Goal: Task Accomplishment & Management: Use online tool/utility

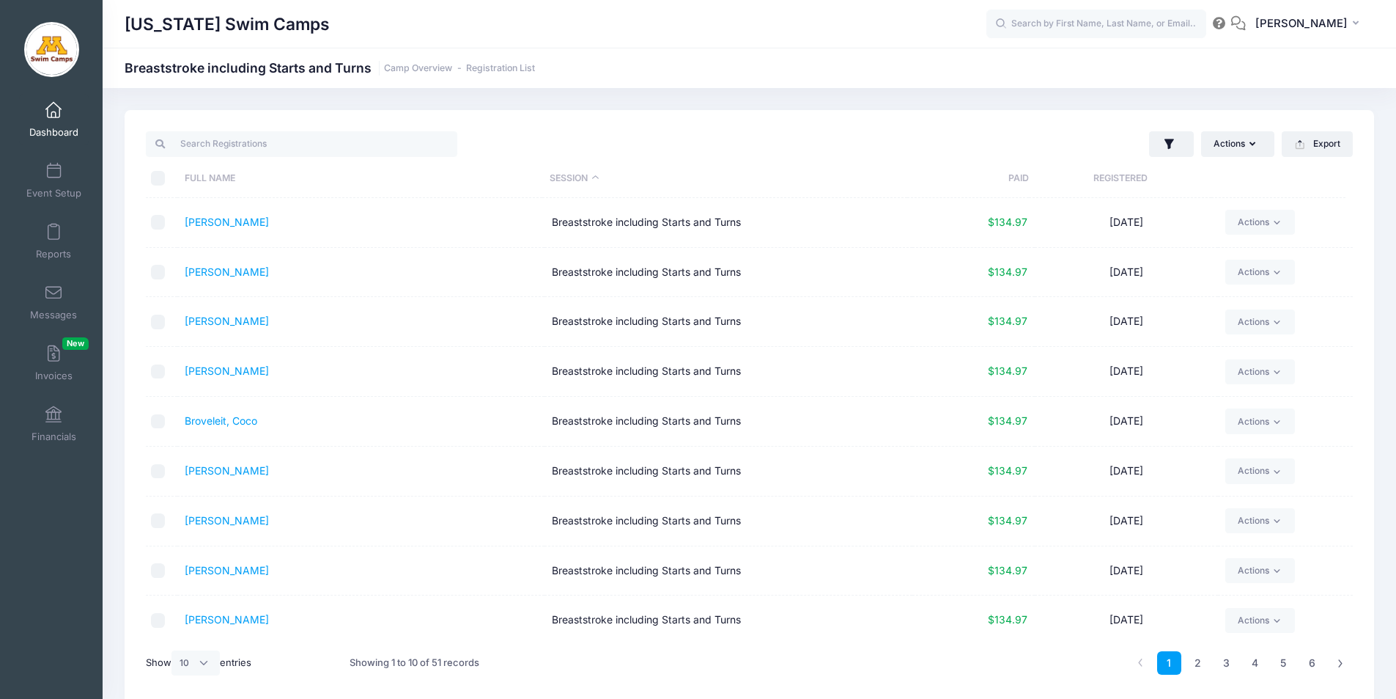
select select "10"
click at [1096, 27] on input "text" at bounding box center [1097, 24] width 220 height 29
click at [54, 117] on span at bounding box center [54, 111] width 0 height 16
click at [1076, 28] on input "text" at bounding box center [1097, 24] width 220 height 29
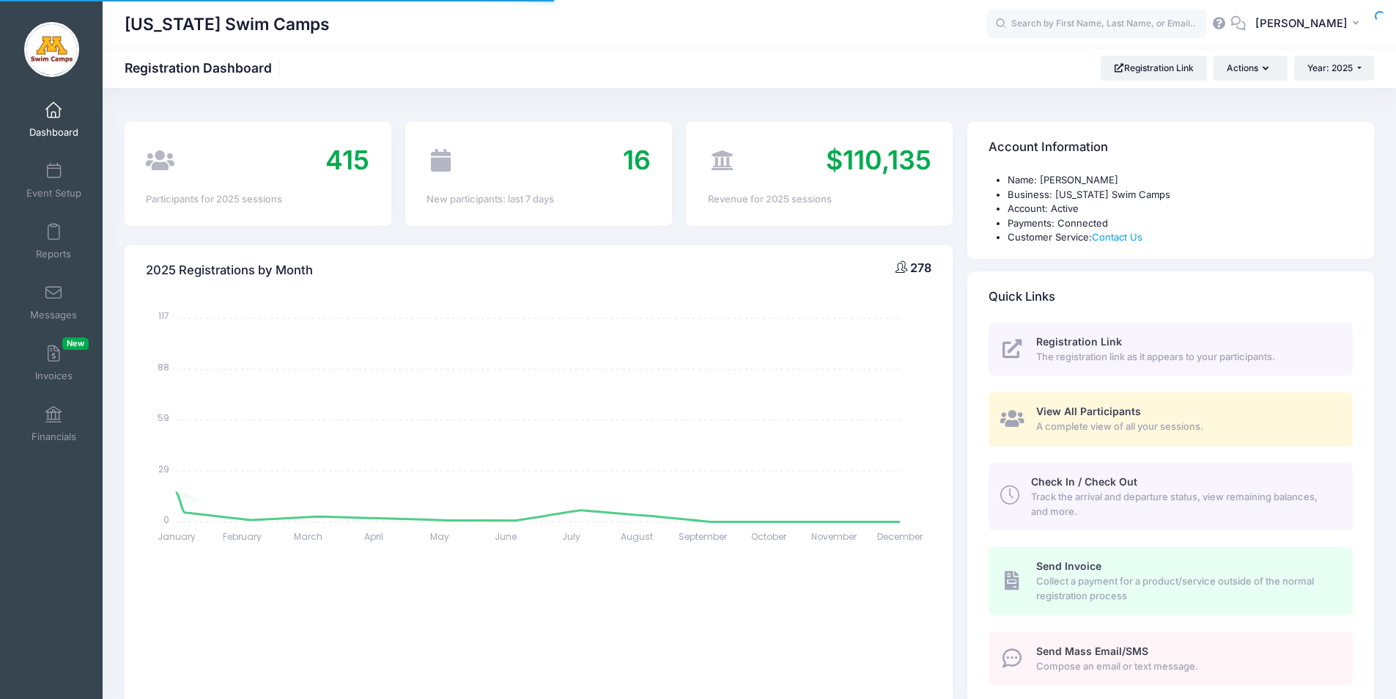
select select
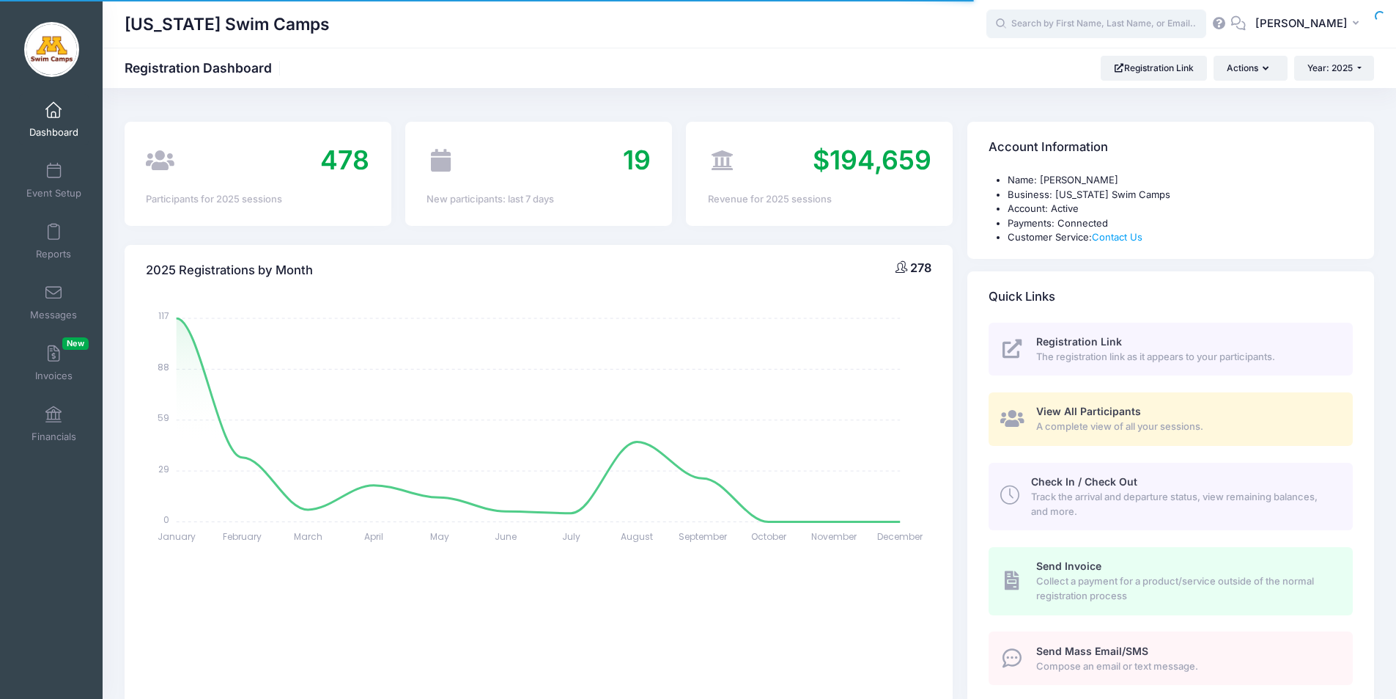
click at [1119, 24] on input "text" at bounding box center [1097, 24] width 220 height 29
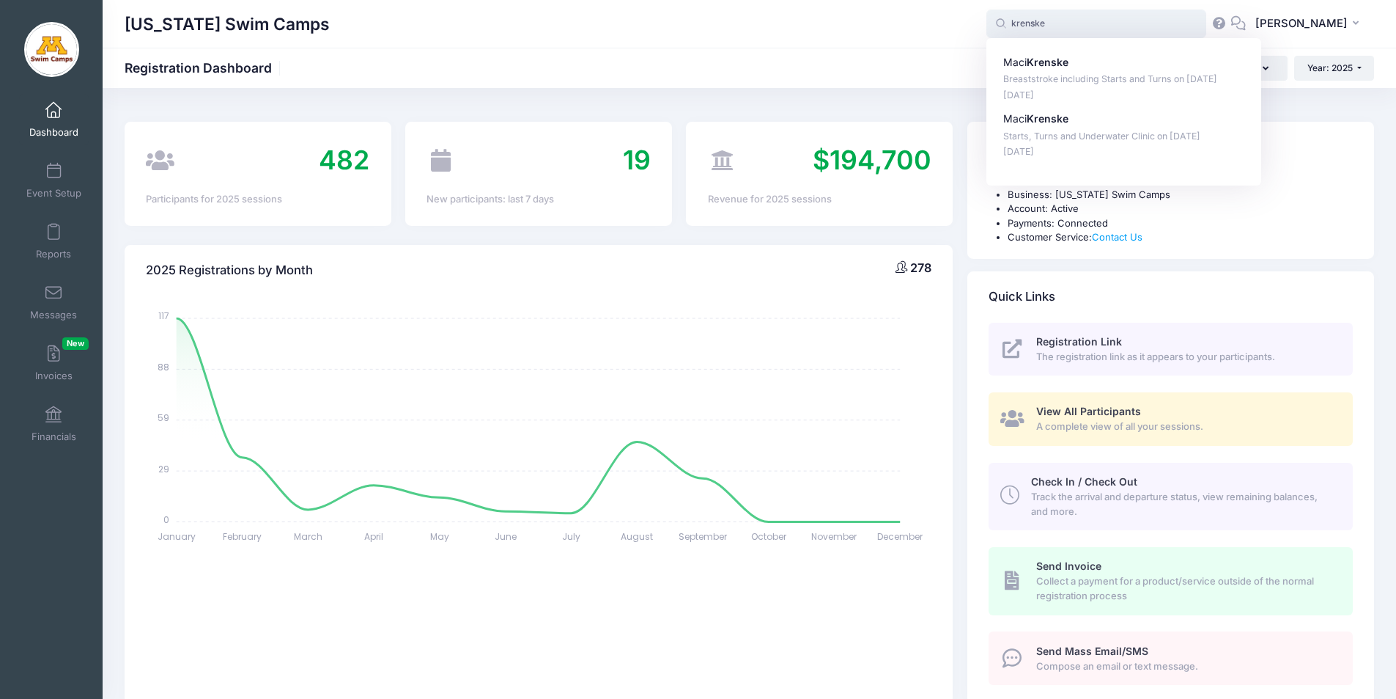
type input "krenske"
